Goal: Information Seeking & Learning: Learn about a topic

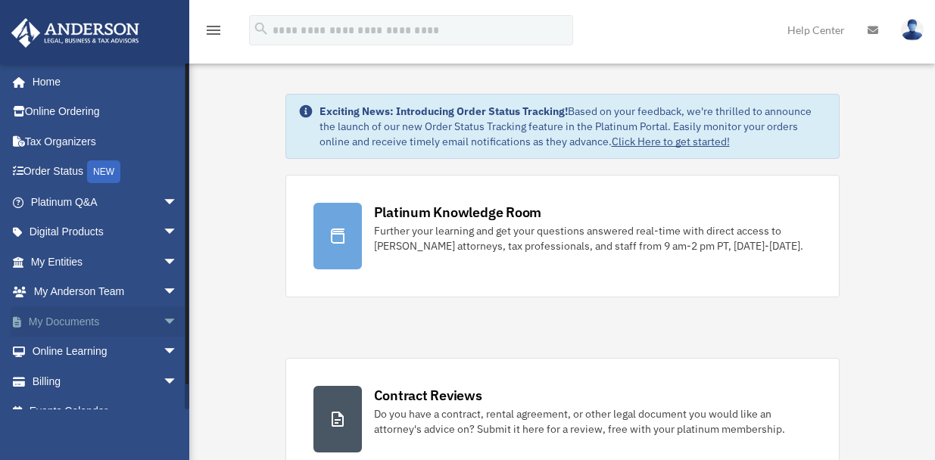
click at [83, 320] on link "My Documents arrow_drop_down" at bounding box center [106, 322] width 190 height 30
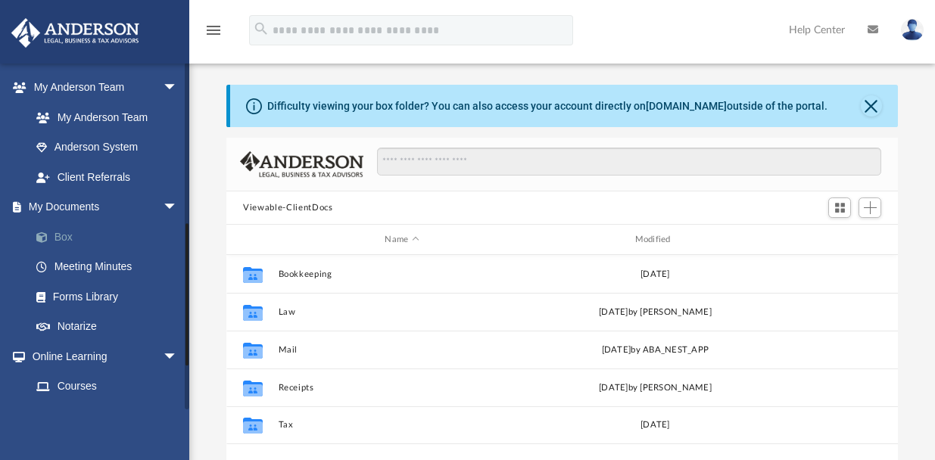
scroll to position [333, 660]
click at [72, 232] on link "Box" at bounding box center [110, 237] width 179 height 30
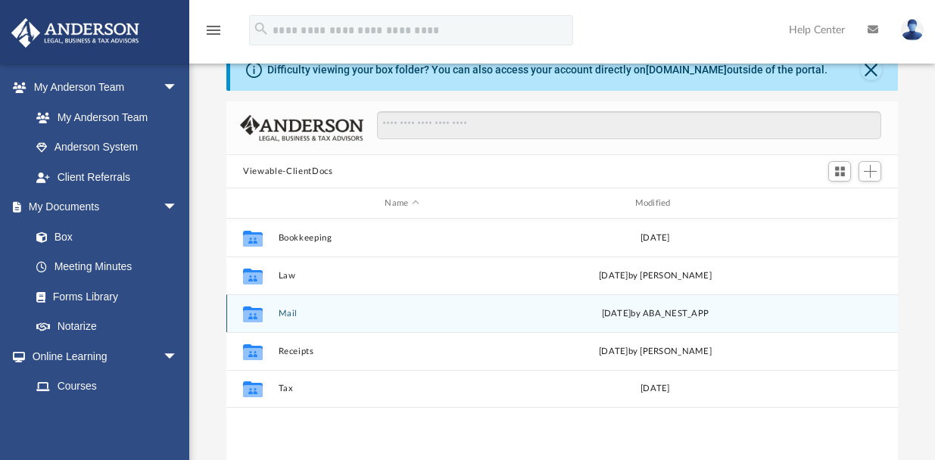
scroll to position [71, 0]
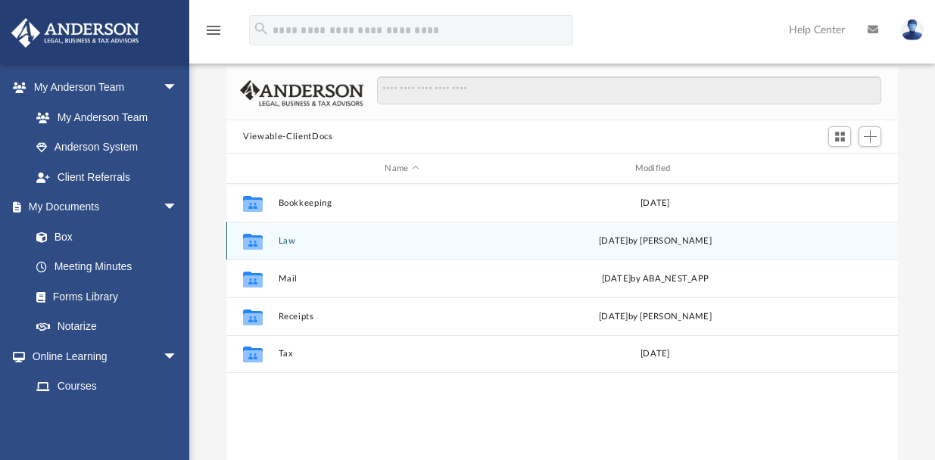
click at [445, 245] on button "Law" at bounding box center [402, 241] width 247 height 10
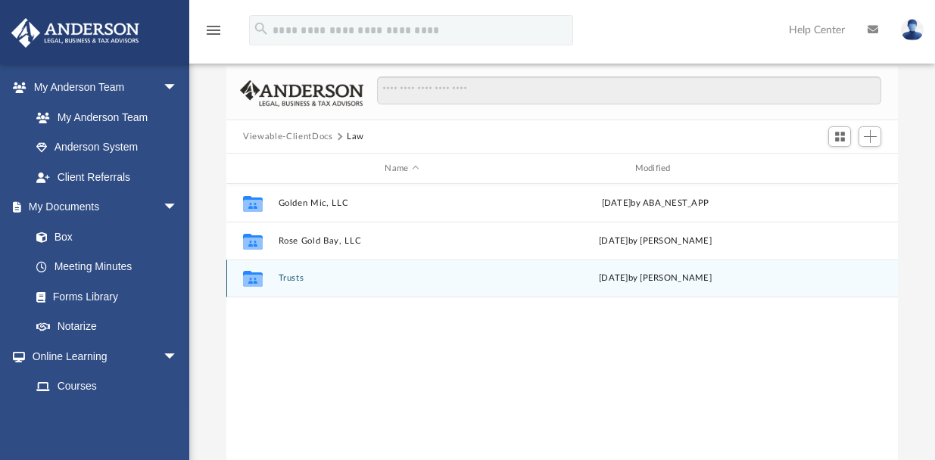
click at [362, 276] on button "Trusts" at bounding box center [402, 278] width 247 height 10
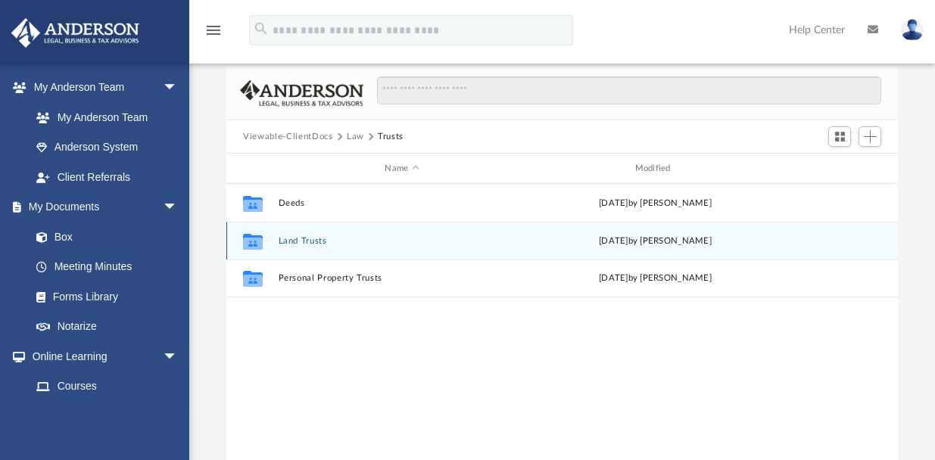
click at [350, 242] on button "Land Trusts" at bounding box center [402, 241] width 247 height 10
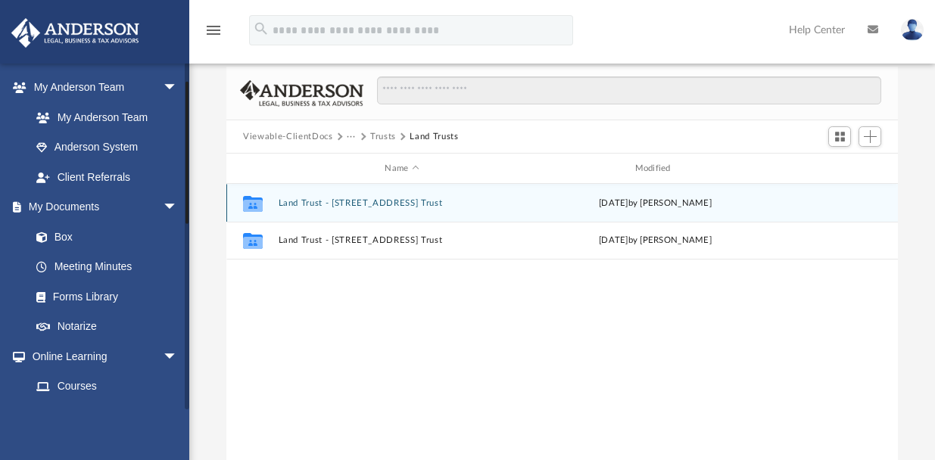
scroll to position [0, 0]
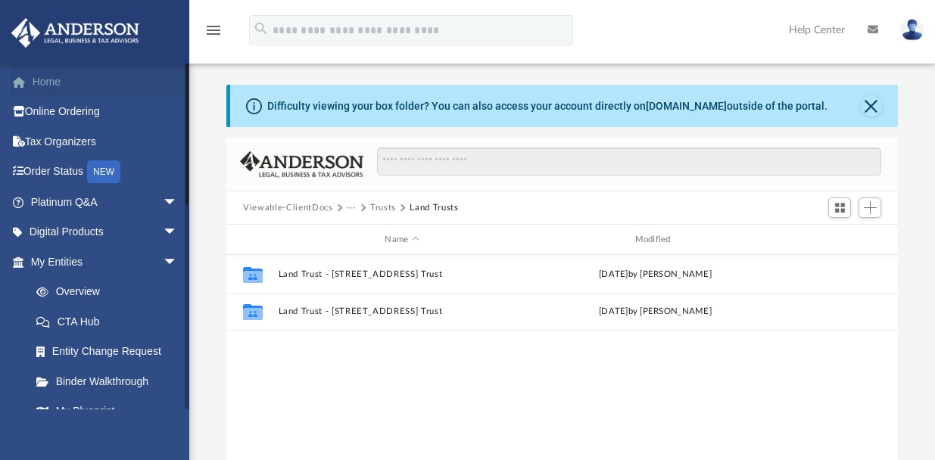
click at [55, 82] on link "Home" at bounding box center [106, 82] width 190 height 30
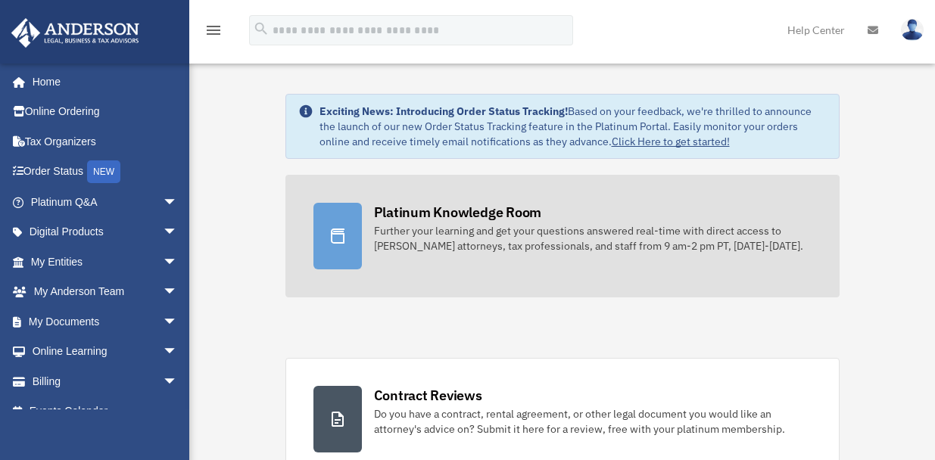
click at [510, 229] on div "Further your learning and get your questions answered real-time with direct acc…" at bounding box center [593, 238] width 438 height 30
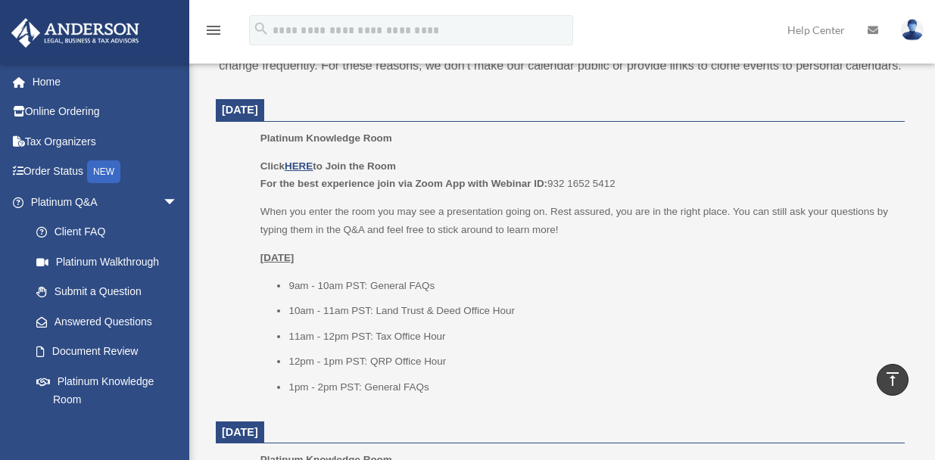
scroll to position [673, 0]
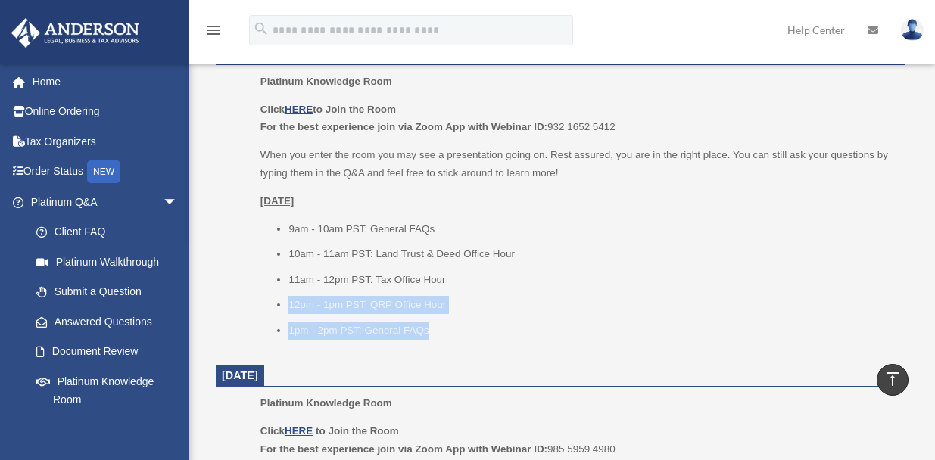
drag, startPoint x: 434, startPoint y: 322, endPoint x: 260, endPoint y: 299, distance: 175.7
click at [261, 299] on ul "9am - 10am PST: General FAQs 10am - 11am PST: Land Trust & Deed Office Hour 11a…" at bounding box center [578, 280] width 634 height 120
click at [367, 296] on li "12pm - 1pm PST: QRP Office Hour" at bounding box center [592, 305] width 606 height 18
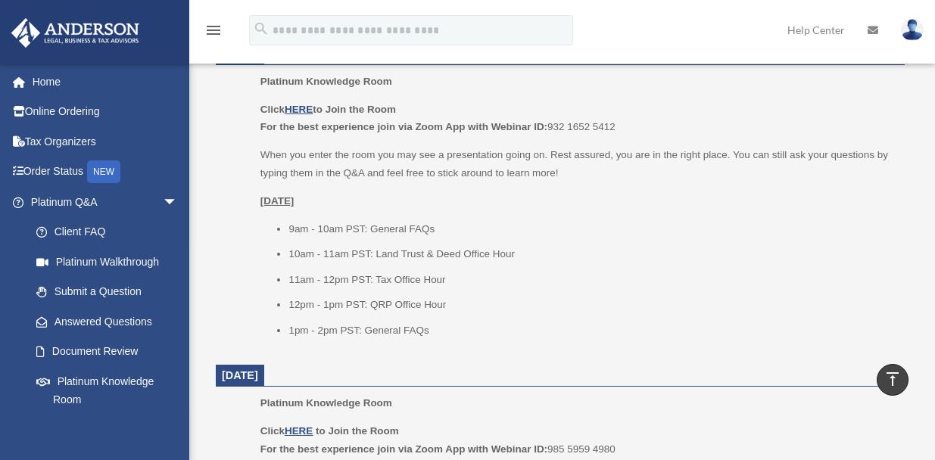
click at [399, 276] on li "11am - 12pm PST: Tax Office Hour" at bounding box center [592, 280] width 606 height 18
click at [430, 255] on li "10am - 11am PST: Land Trust & Deed Office Hour" at bounding box center [592, 254] width 606 height 18
click at [408, 214] on div "Click HERE to Join the Room For the best experience join via Zoom App with Webi…" at bounding box center [578, 220] width 634 height 239
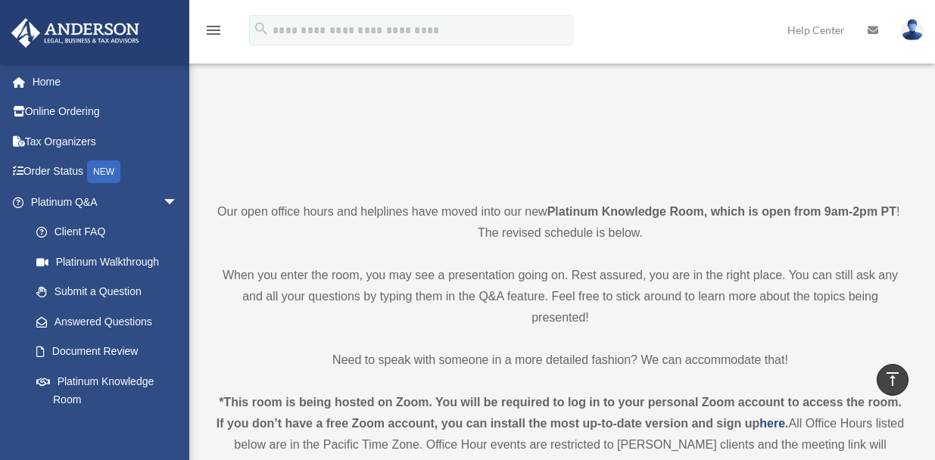
scroll to position [0, 0]
